Goal: Find specific page/section: Find specific page/section

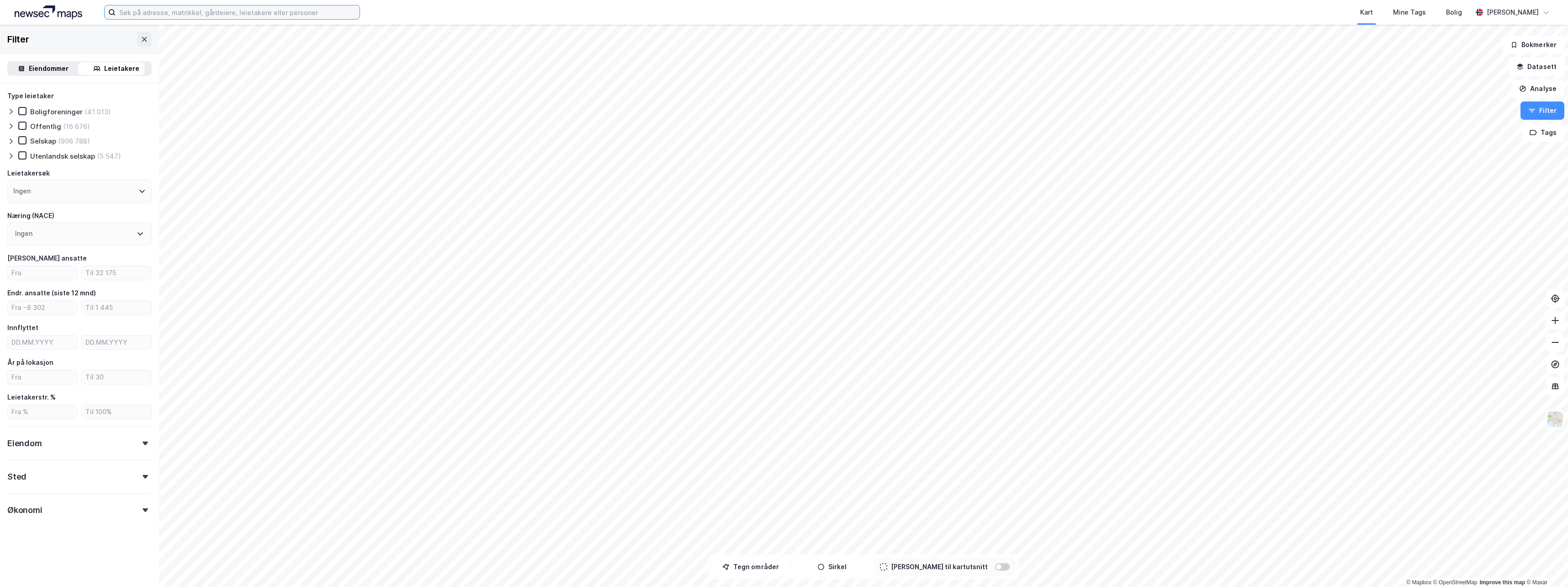
click at [162, 6] on input at bounding box center [237, 12] width 244 height 13
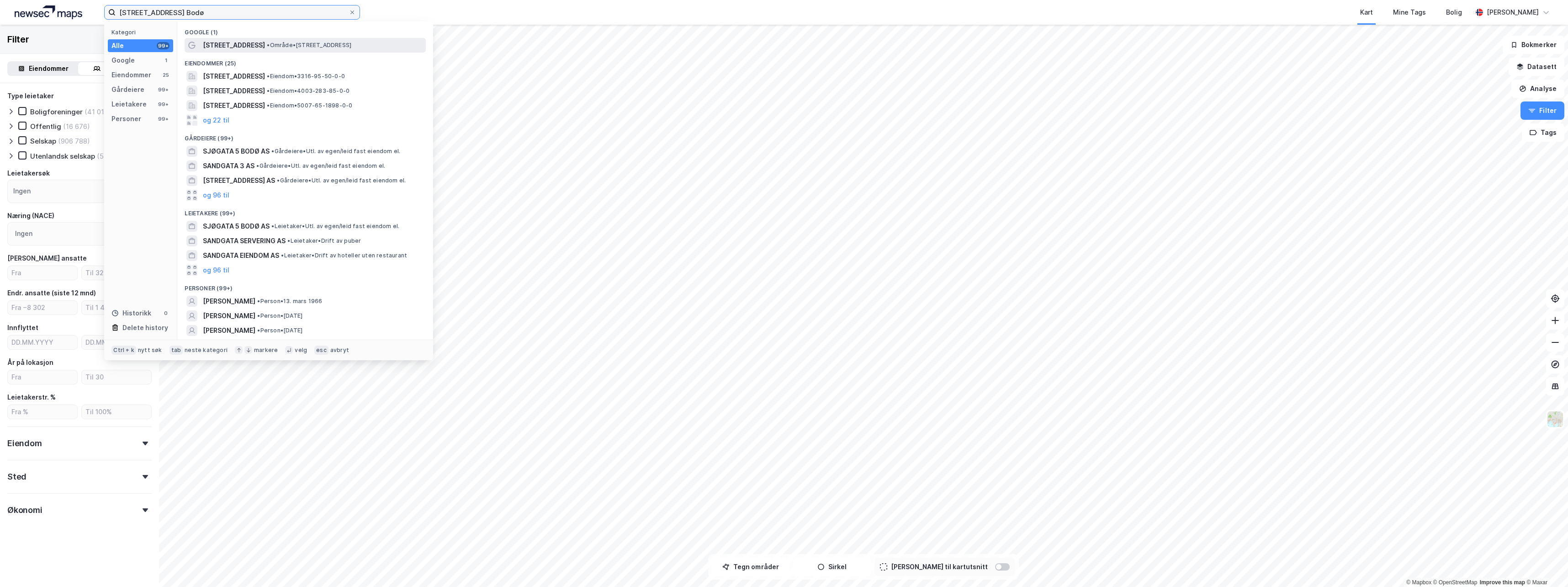
type input "[STREET_ADDRESS] Bodø"
click at [267, 47] on span "• Område • [STREET_ADDRESS]" at bounding box center [309, 45] width 85 height 7
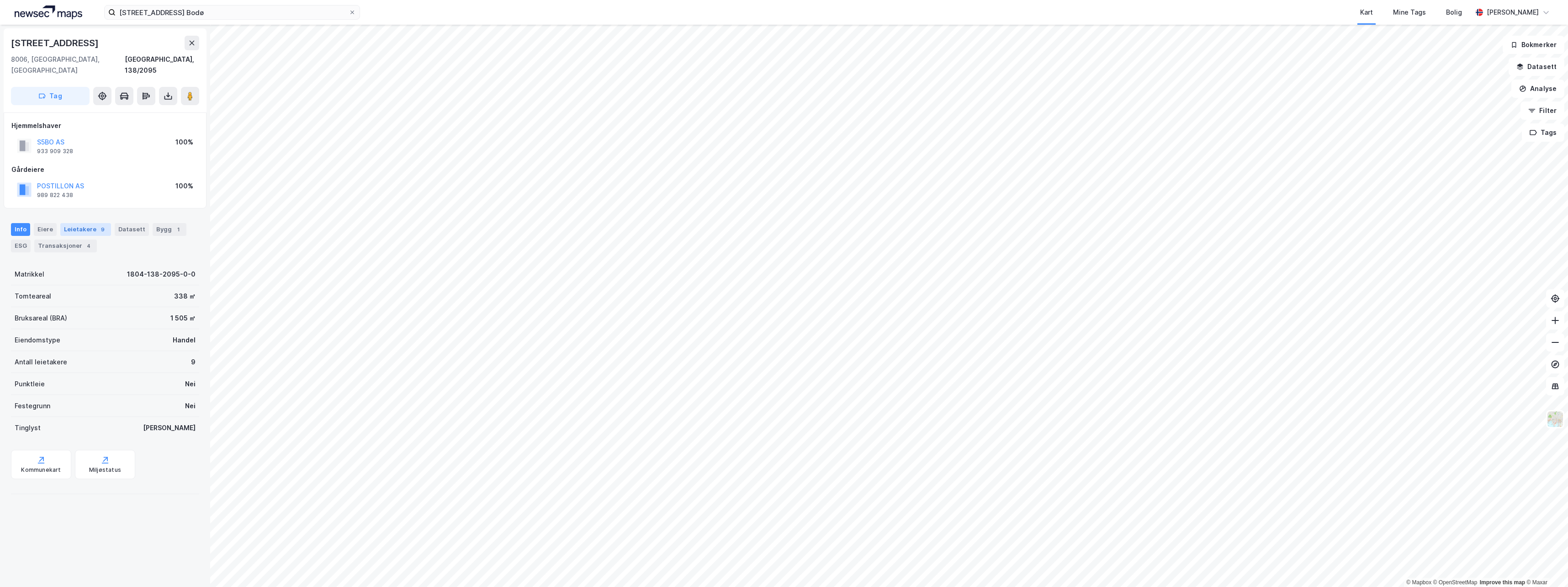
click at [61, 223] on div "Leietakere 9" at bounding box center [85, 229] width 51 height 13
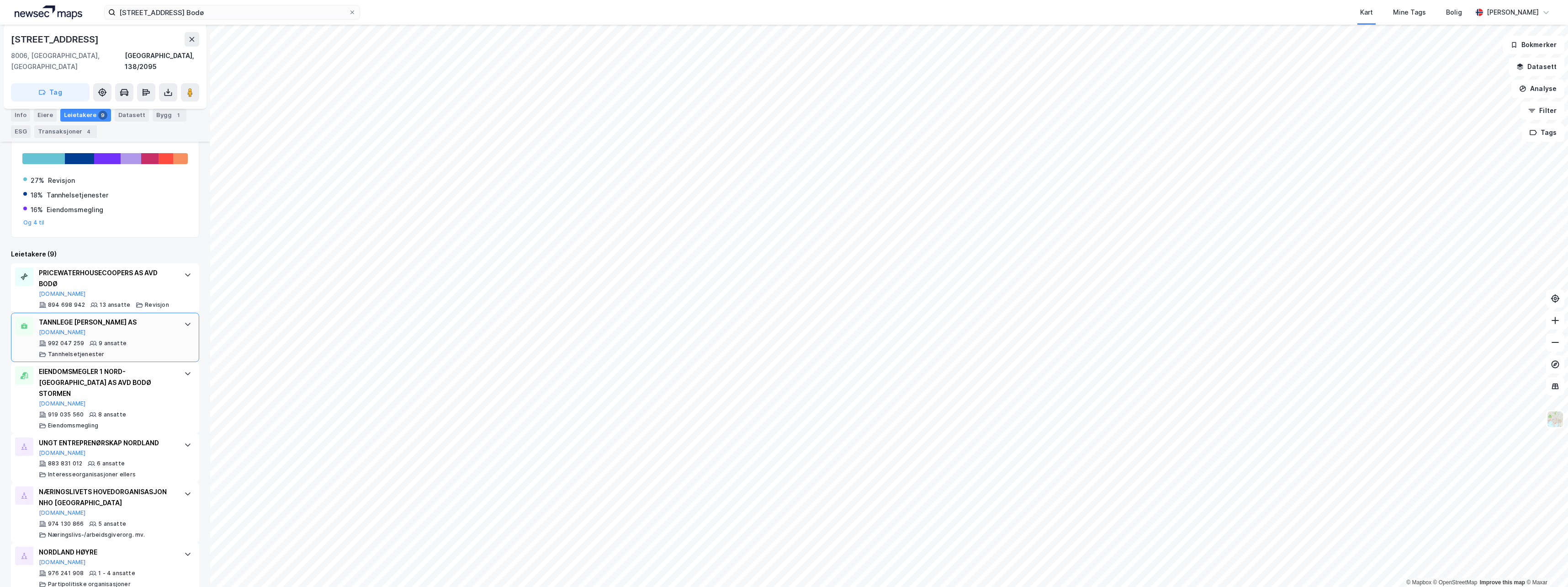
scroll to position [183, 0]
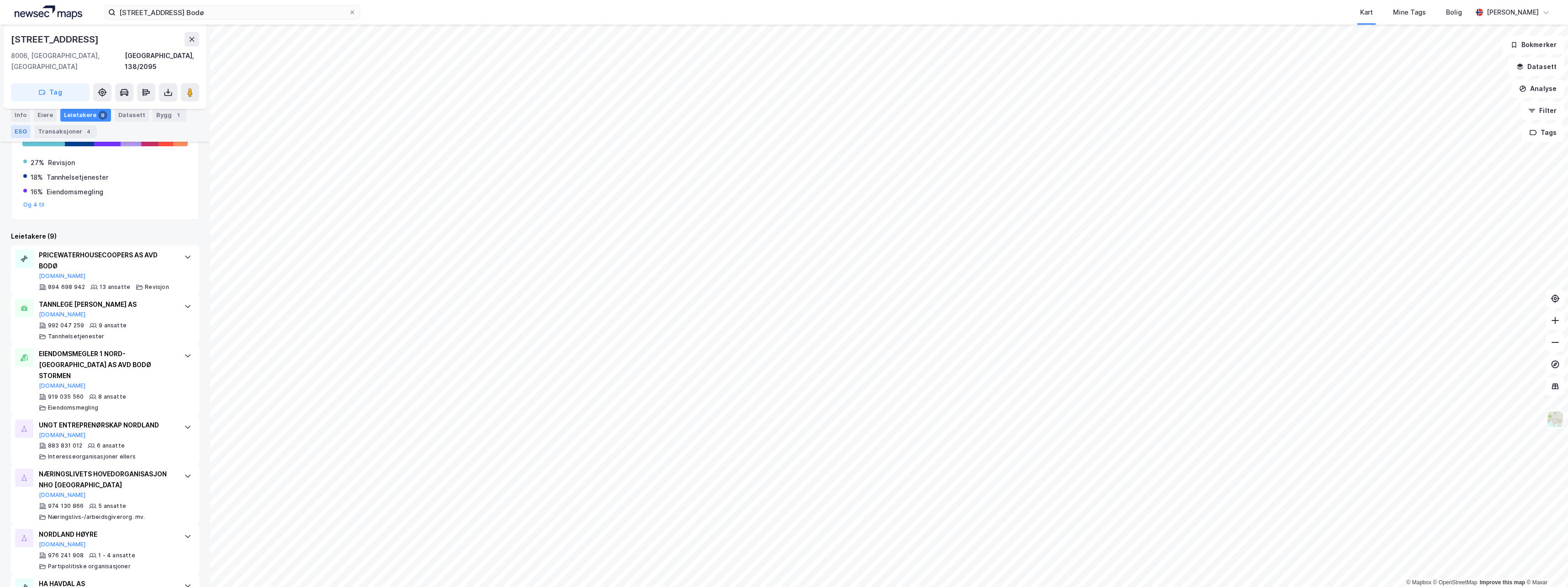
click at [19, 130] on div "ESG" at bounding box center [21, 131] width 20 height 13
